Goal: Complete Application Form: Complete application form

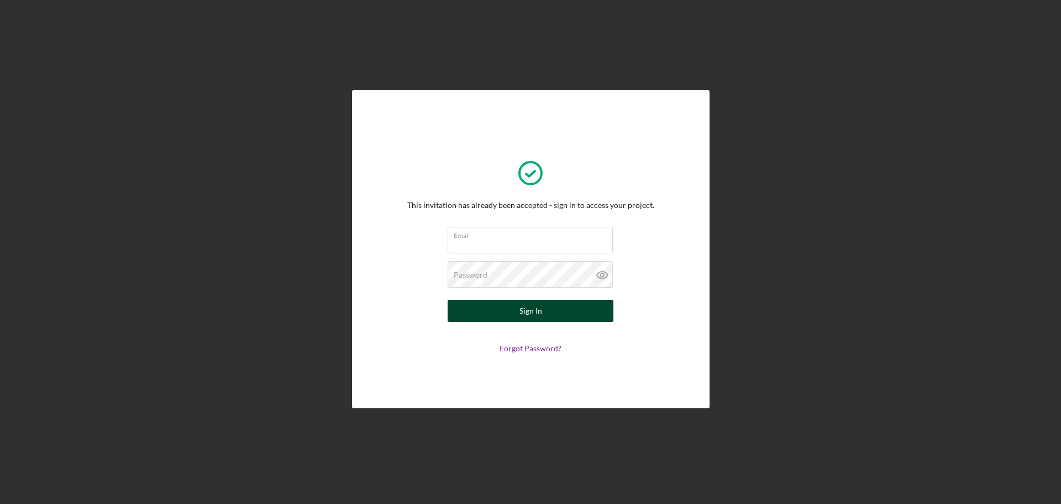
type input "[EMAIL_ADDRESS][DOMAIN_NAME]"
click at [537, 302] on div "Sign In" at bounding box center [531, 311] width 23 height 22
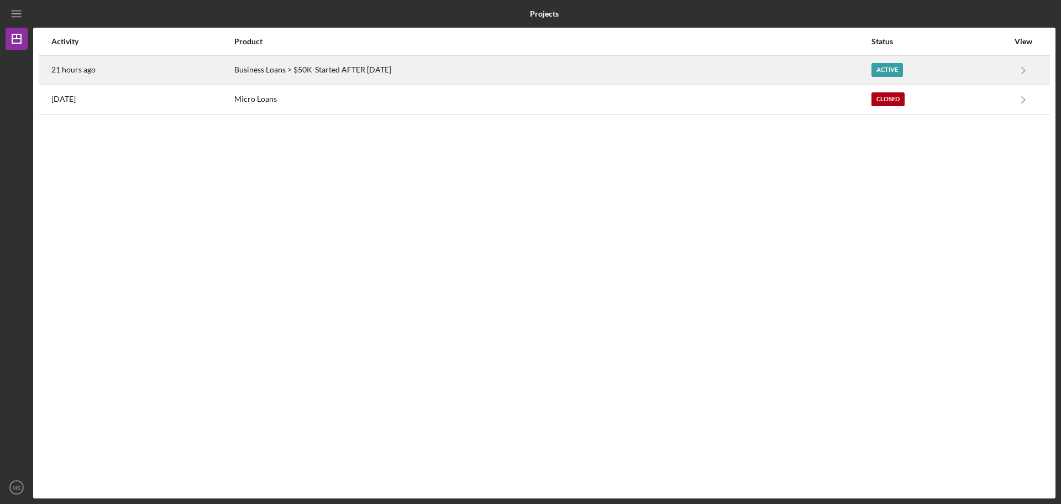
click at [892, 72] on div "Active" at bounding box center [888, 70] width 32 height 14
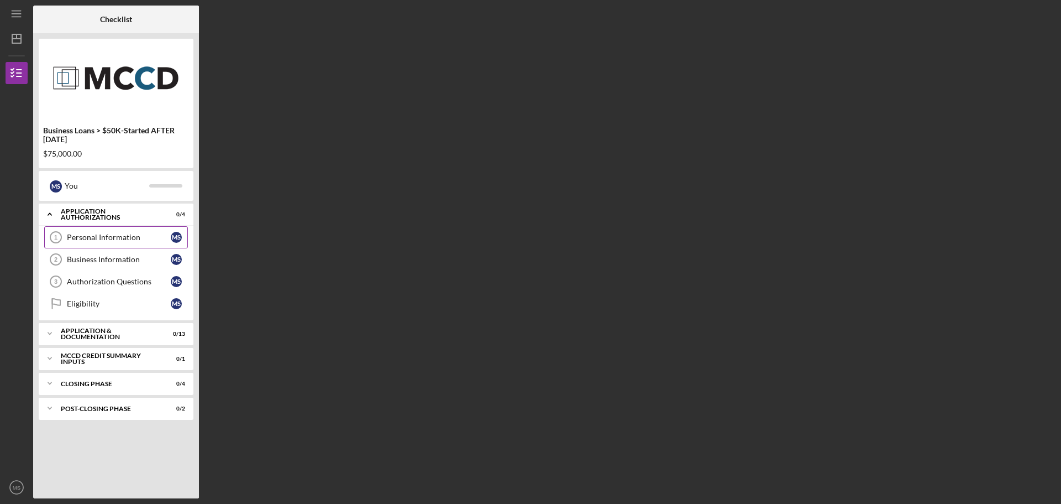
click at [134, 227] on link "Personal Information 1 Personal Information M S" at bounding box center [116, 237] width 144 height 22
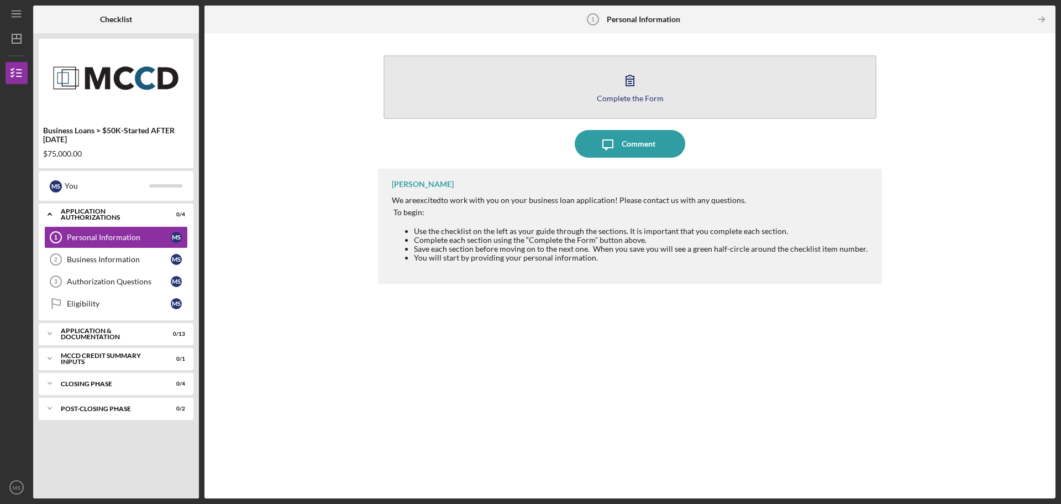
click at [648, 94] on div "Complete the Form" at bounding box center [630, 98] width 67 height 8
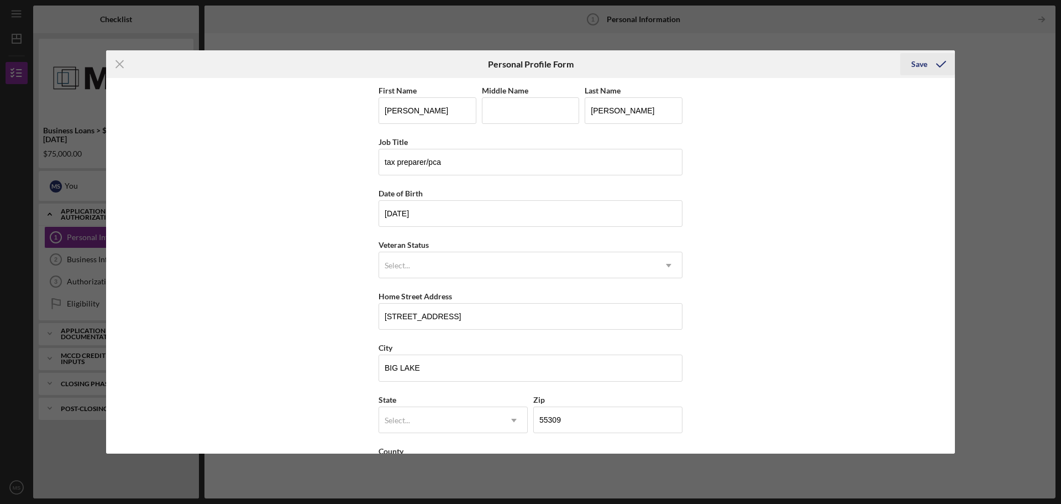
click at [911, 66] on button "Save" at bounding box center [928, 64] width 55 height 22
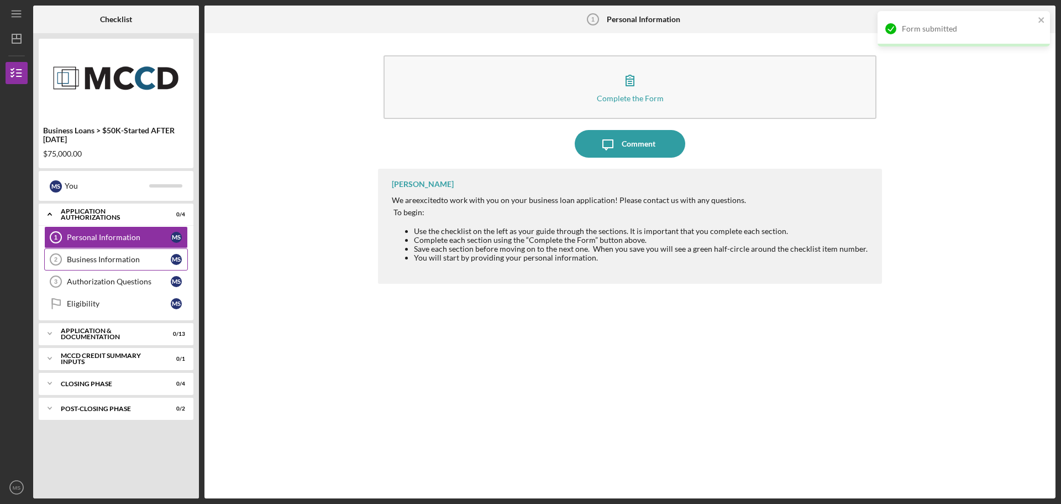
click at [116, 264] on link "Business Information 2 Business Information M S" at bounding box center [116, 259] width 144 height 22
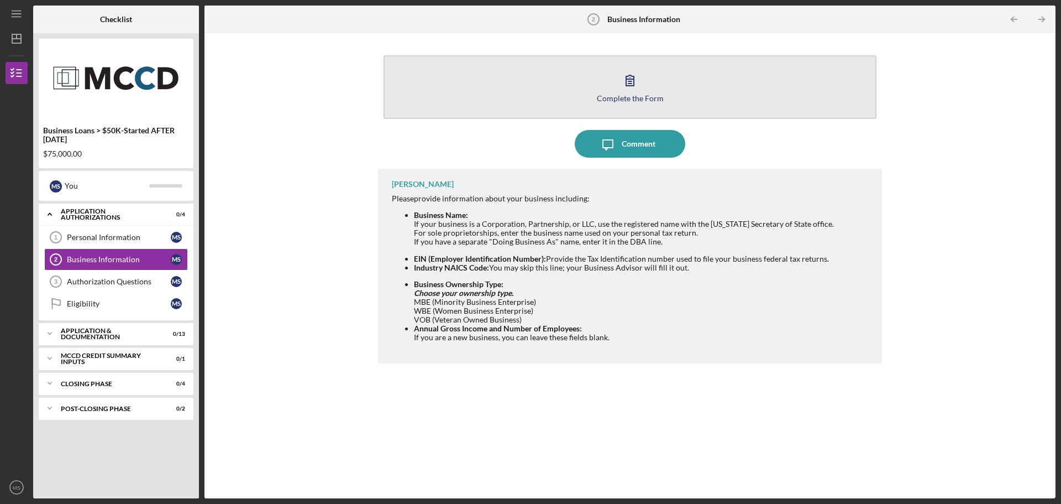
click at [690, 97] on button "Complete the Form Form" at bounding box center [630, 87] width 493 height 64
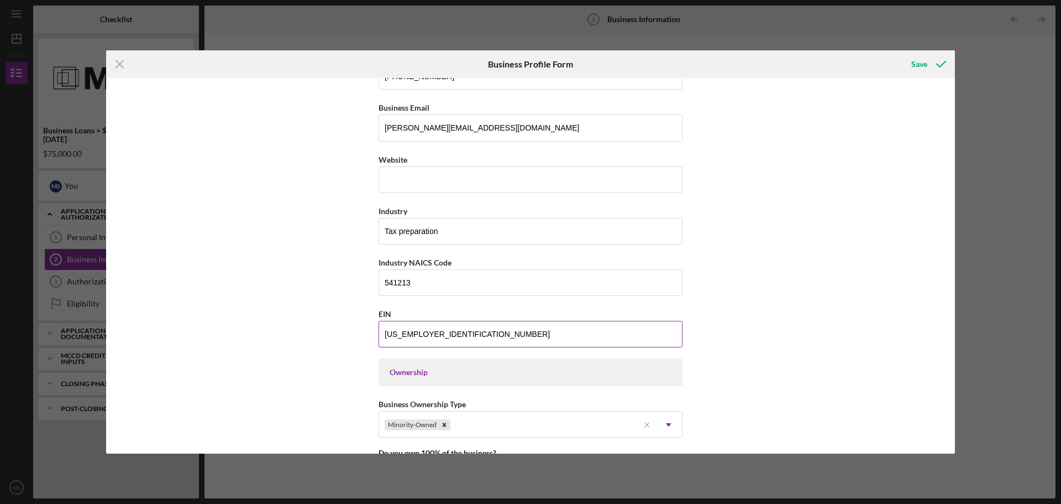
scroll to position [276, 0]
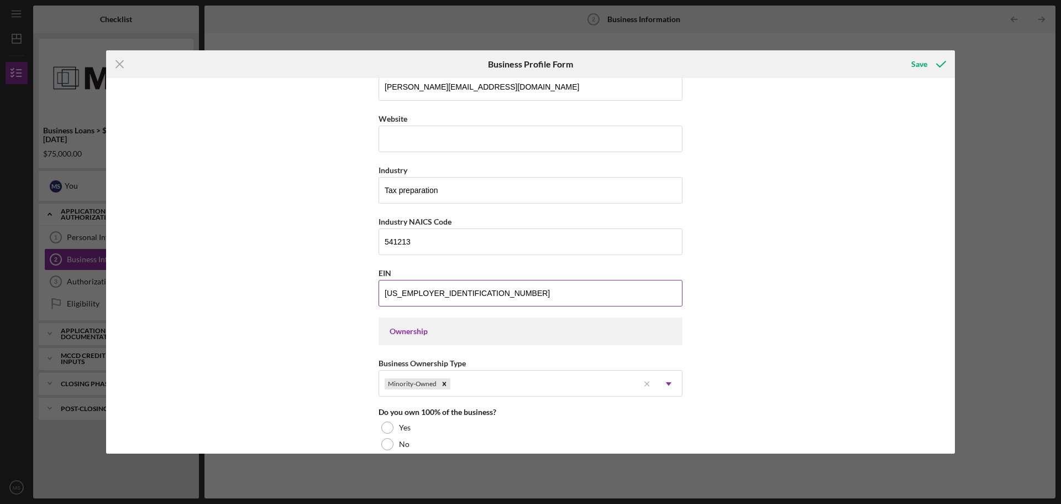
click at [492, 284] on input "[US_EMPLOYER_IDENTIFICATION_NUMBER]" at bounding box center [531, 293] width 304 height 27
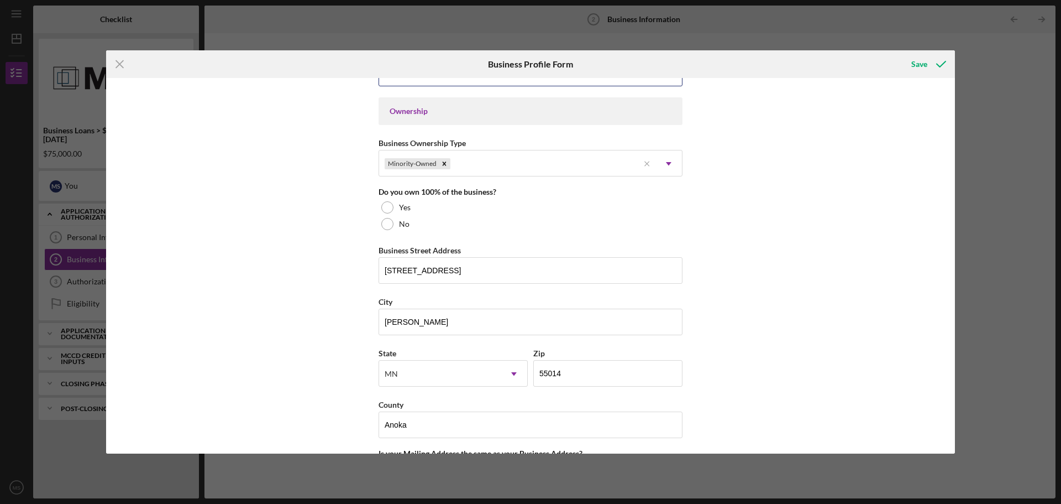
scroll to position [498, 0]
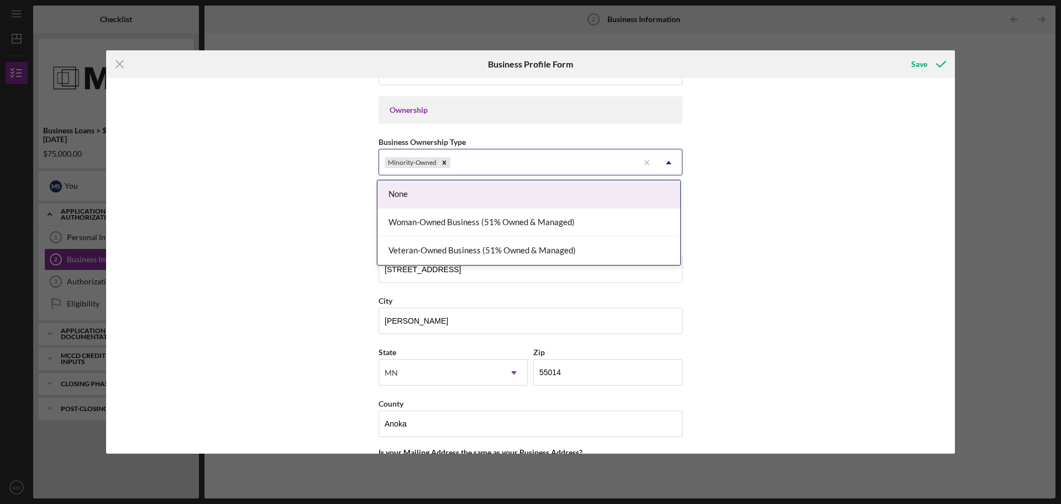
click at [671, 159] on icon "Icon/Dropdown Arrow" at bounding box center [669, 162] width 27 height 27
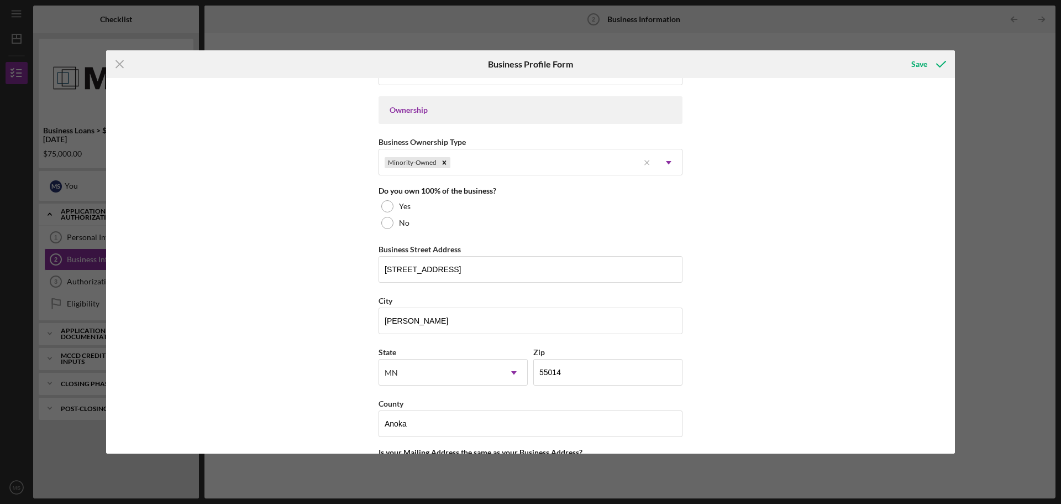
click at [280, 132] on div "Business Name Abba Tax Service LLC DBA Business Start Date [DATE] Legal Structu…" at bounding box center [530, 265] width 849 height 375
click at [385, 201] on div at bounding box center [387, 206] width 12 height 12
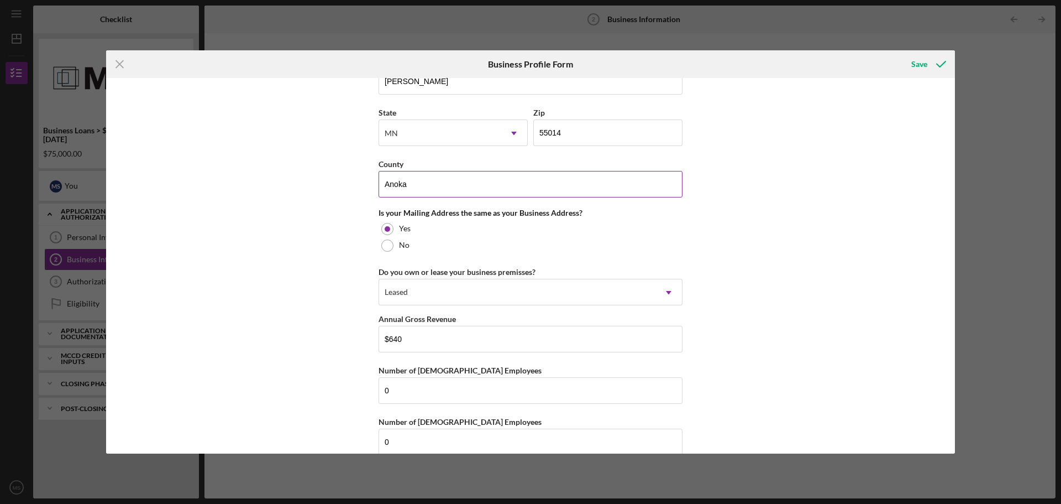
scroll to position [755, 0]
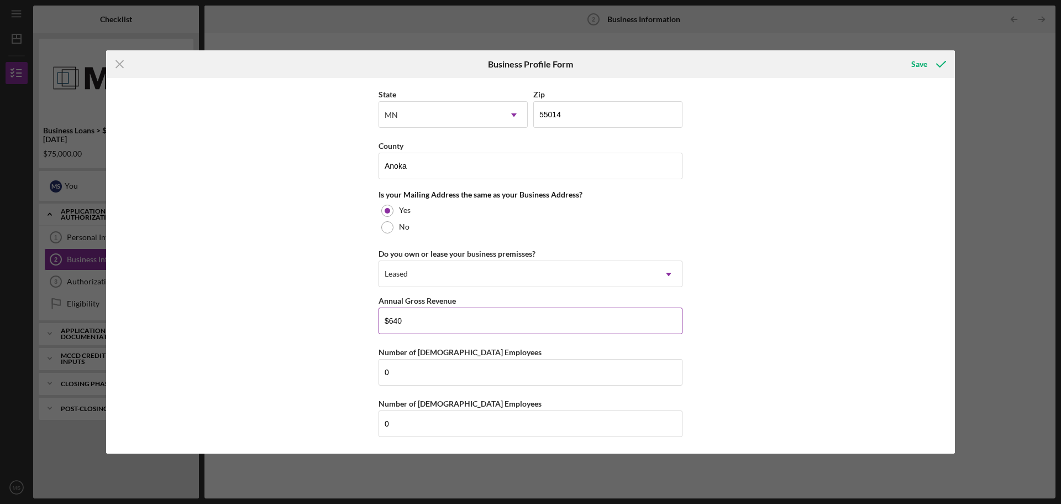
click at [420, 320] on input "$640" at bounding box center [531, 320] width 304 height 27
type input "$6"
type input "$1,340"
click at [308, 345] on div "Business Name Abba Tax Service LLC DBA Business Start Date [DATE] Legal Structu…" at bounding box center [530, 265] width 849 height 375
click at [929, 55] on icon "submit" at bounding box center [942, 64] width 28 height 28
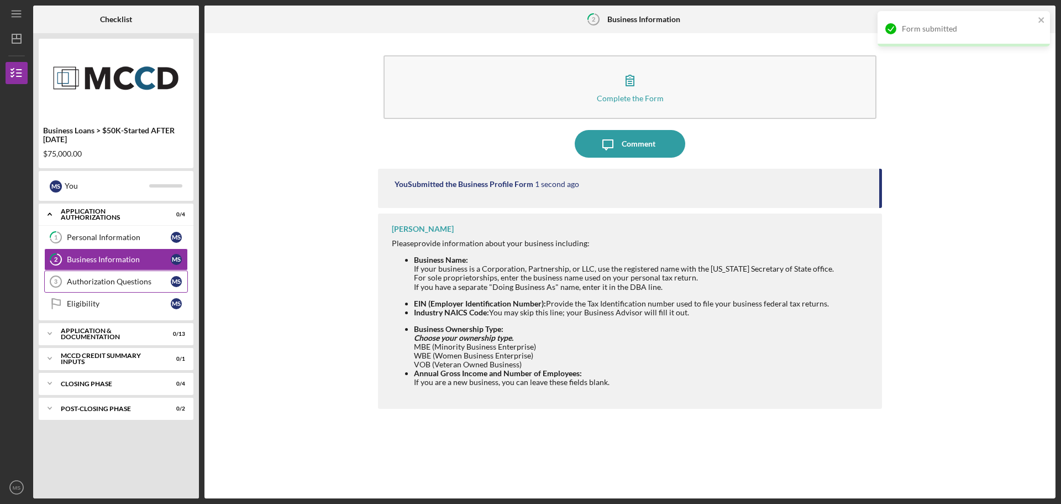
click at [132, 282] on div "Authorization Questions" at bounding box center [119, 281] width 104 height 9
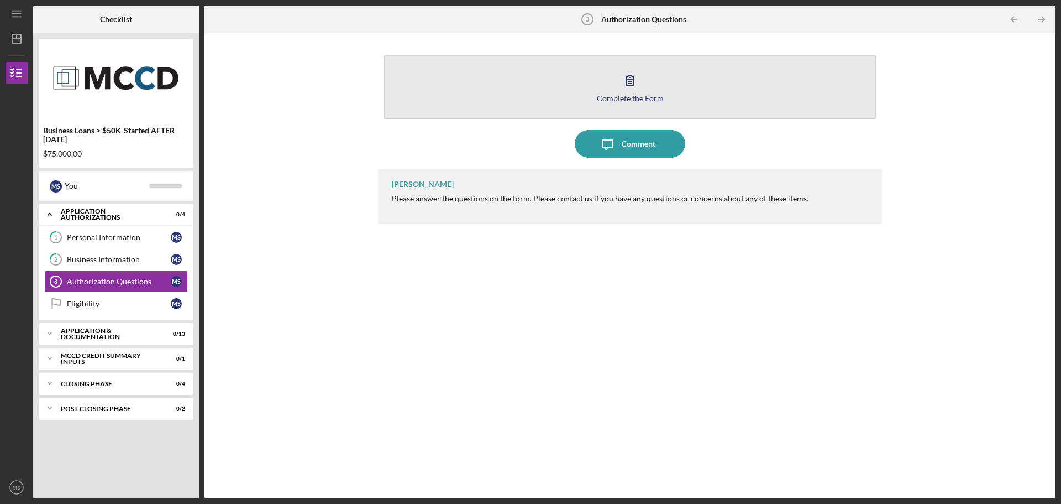
click at [701, 104] on button "Complete the Form Form" at bounding box center [630, 87] width 493 height 64
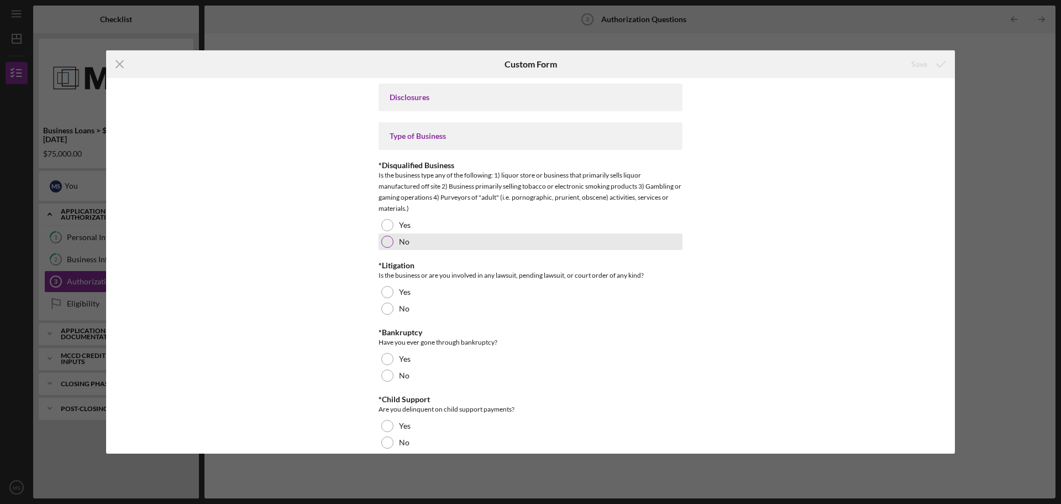
click at [384, 241] on div at bounding box center [387, 241] width 12 height 12
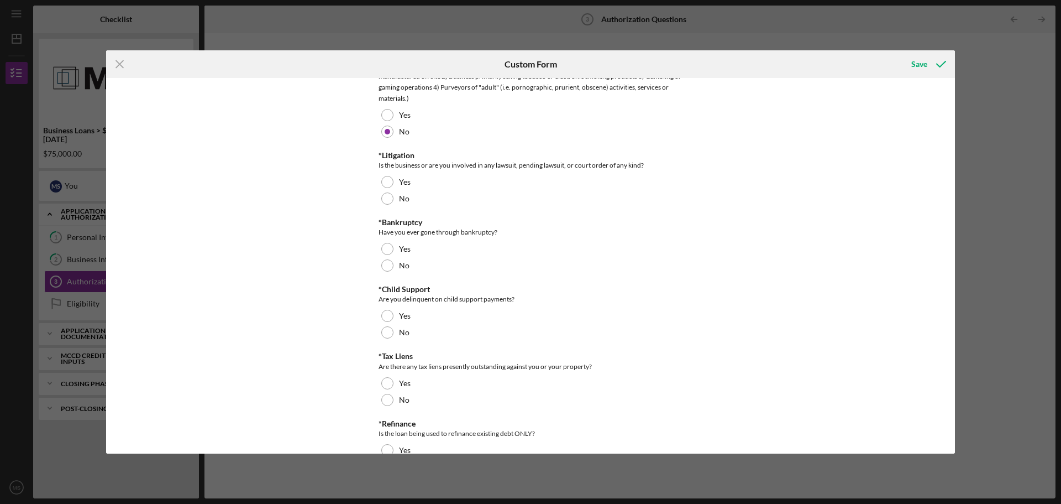
scroll to position [111, 0]
click at [389, 200] on div at bounding box center [387, 198] width 12 height 12
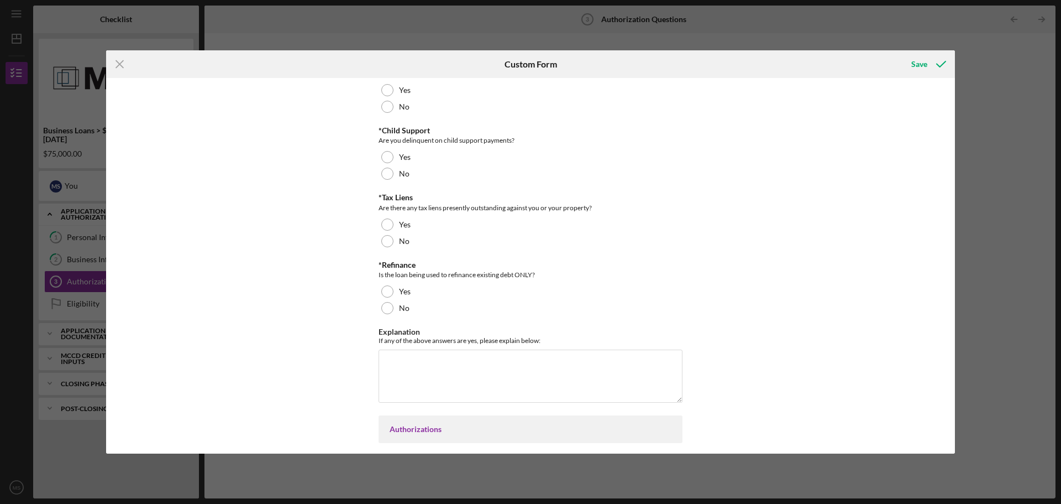
scroll to position [276, 0]
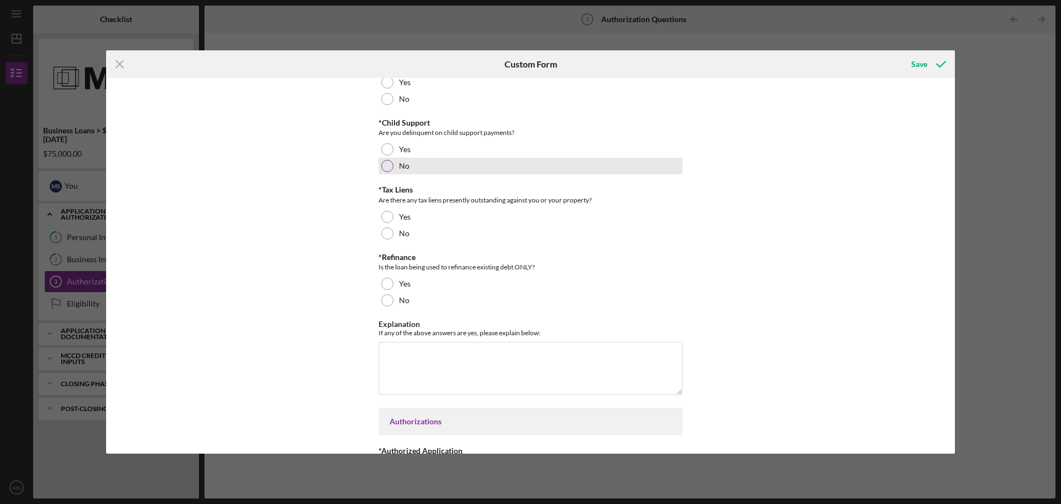
click at [383, 164] on div at bounding box center [387, 166] width 12 height 12
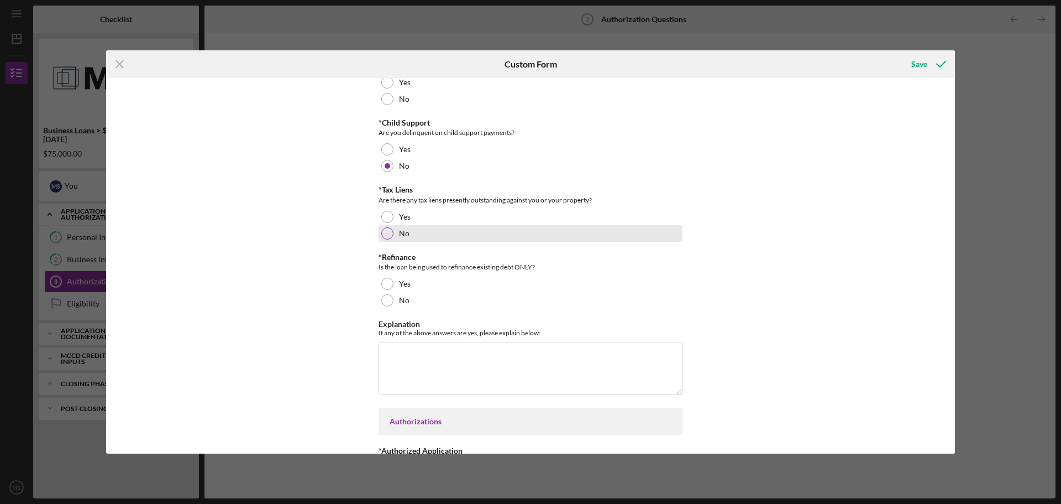
click at [385, 238] on div at bounding box center [387, 233] width 12 height 12
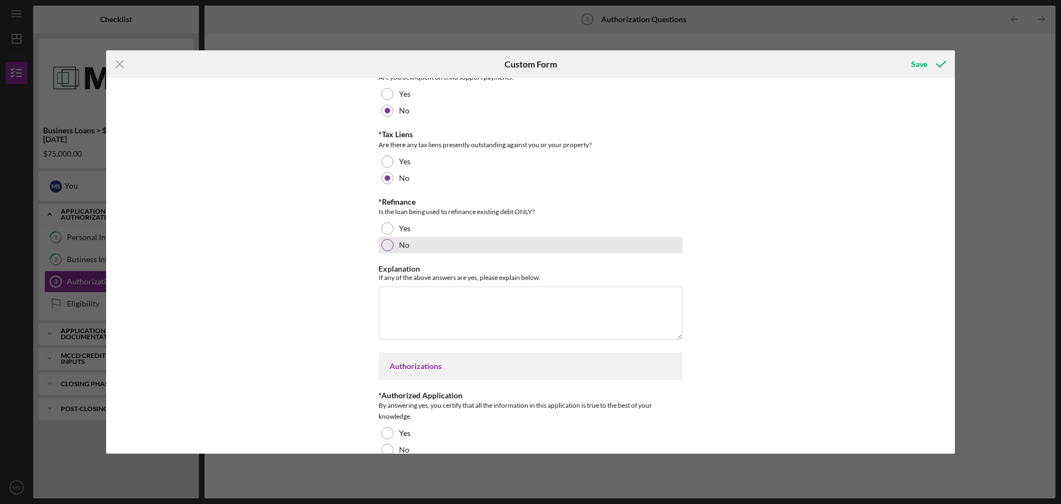
click at [385, 244] on div at bounding box center [387, 245] width 12 height 12
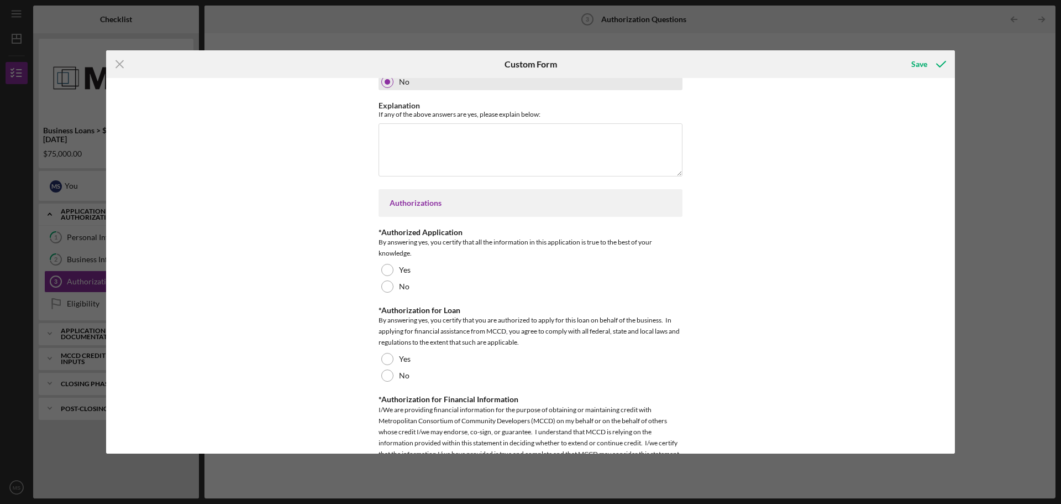
scroll to position [498, 0]
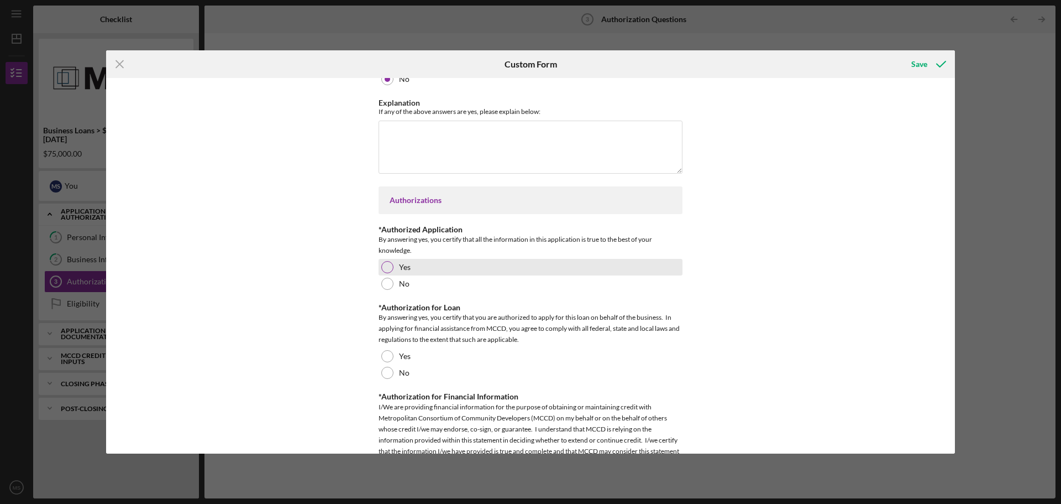
click at [384, 268] on div at bounding box center [387, 267] width 12 height 12
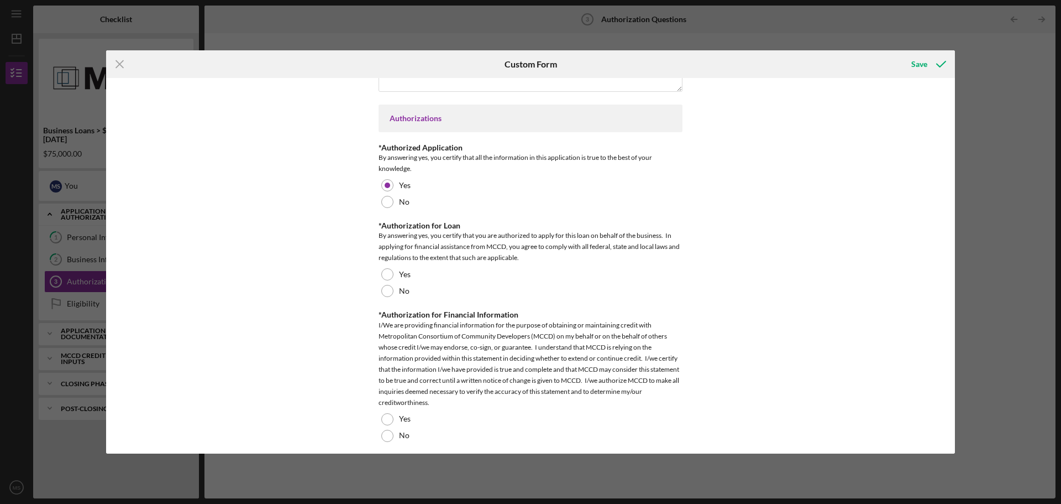
scroll to position [586, 0]
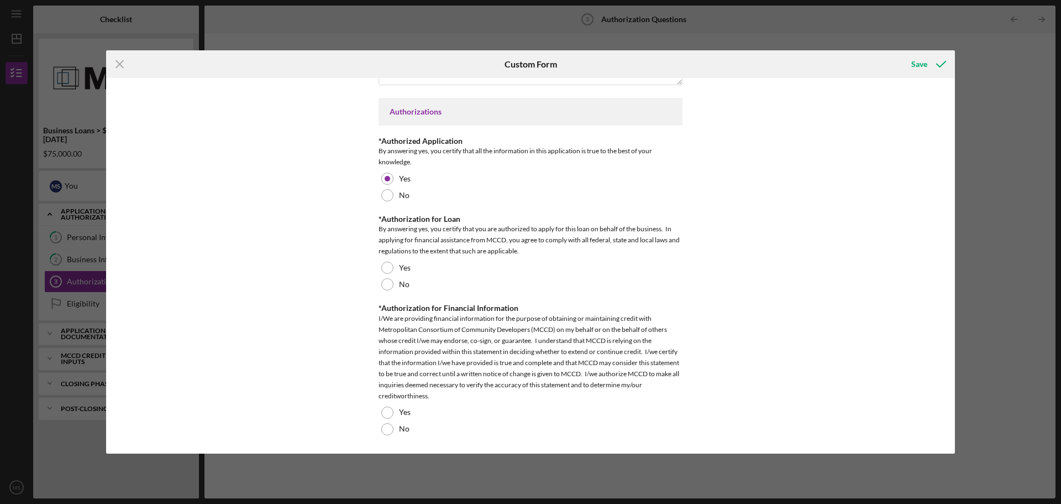
click at [384, 263] on div at bounding box center [387, 267] width 12 height 12
click at [381, 411] on div at bounding box center [387, 412] width 12 height 12
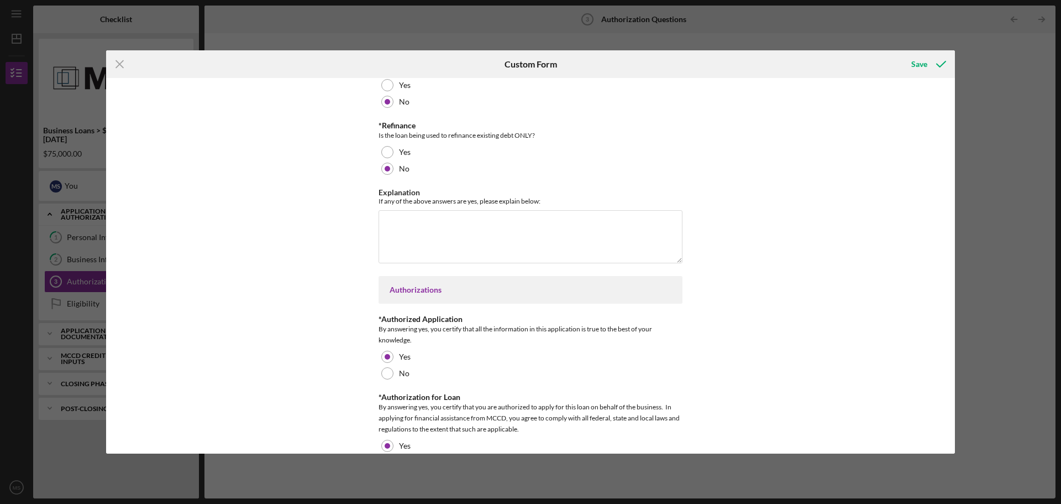
scroll to position [365, 0]
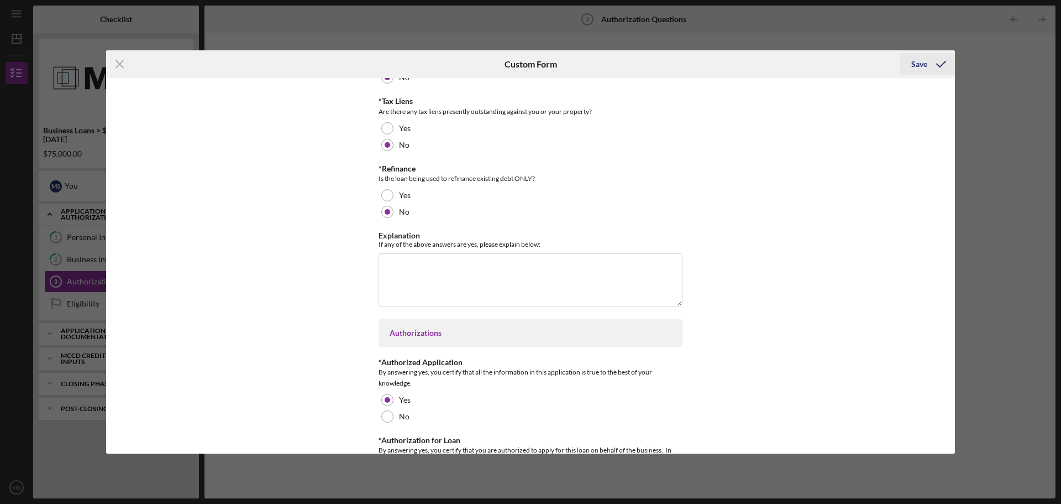
click at [926, 55] on div "Save" at bounding box center [920, 64] width 16 height 22
click at [919, 64] on div "Save" at bounding box center [920, 64] width 16 height 22
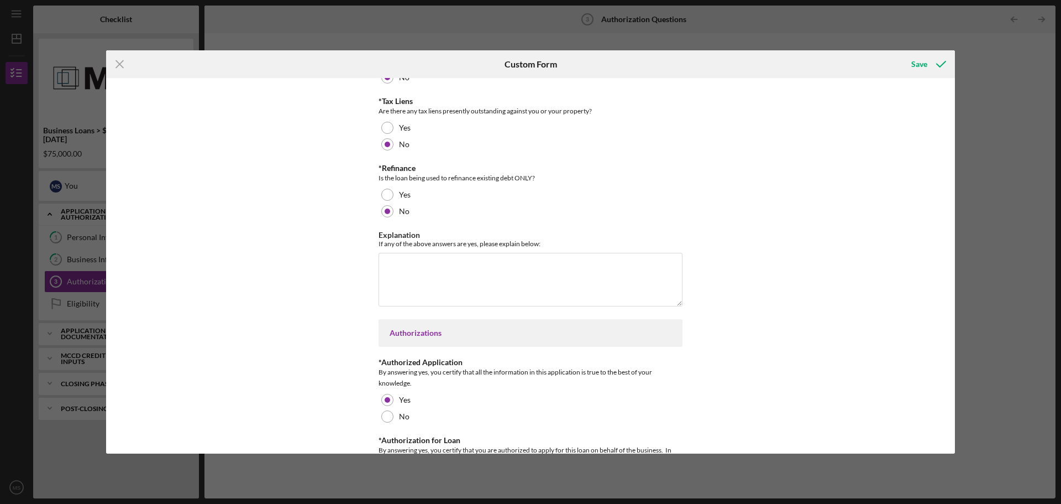
click at [933, 49] on div "Icon/Menu Close Custom Form Save Disclosures Type of Business *Disqualified Bus…" at bounding box center [530, 252] width 1061 height 504
click at [934, 58] on icon "submit" at bounding box center [942, 64] width 28 height 28
click at [934, 66] on icon "submit" at bounding box center [942, 64] width 28 height 28
click at [117, 59] on icon "Icon/Menu Close" at bounding box center [120, 64] width 28 height 28
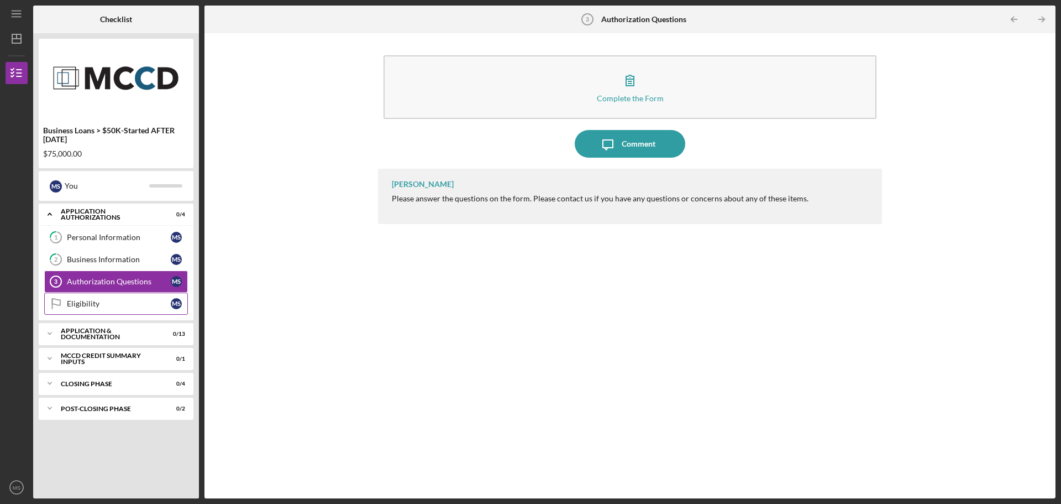
click at [132, 297] on link "Eligibility Eligibility M S" at bounding box center [116, 303] width 144 height 22
